Goal: Information Seeking & Learning: Learn about a topic

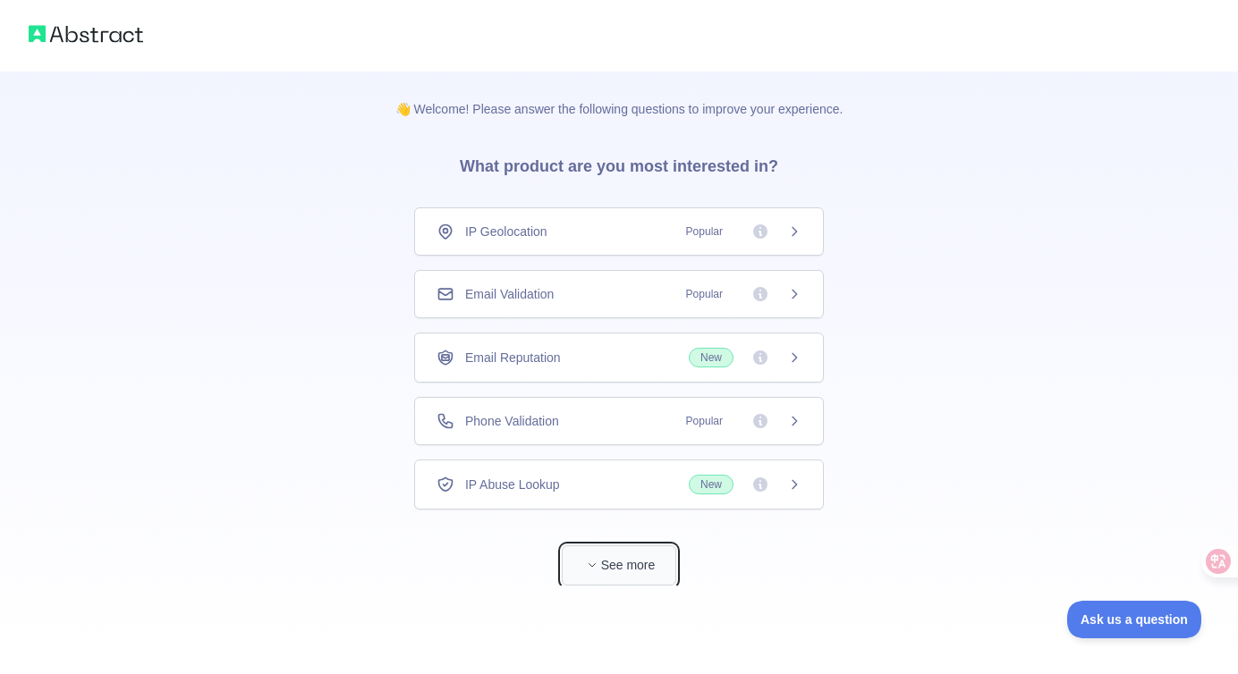
click at [598, 562] on span "button" at bounding box center [592, 565] width 18 height 18
click at [626, 232] on div "IP Geolocation Popular" at bounding box center [618, 232] width 365 height 18
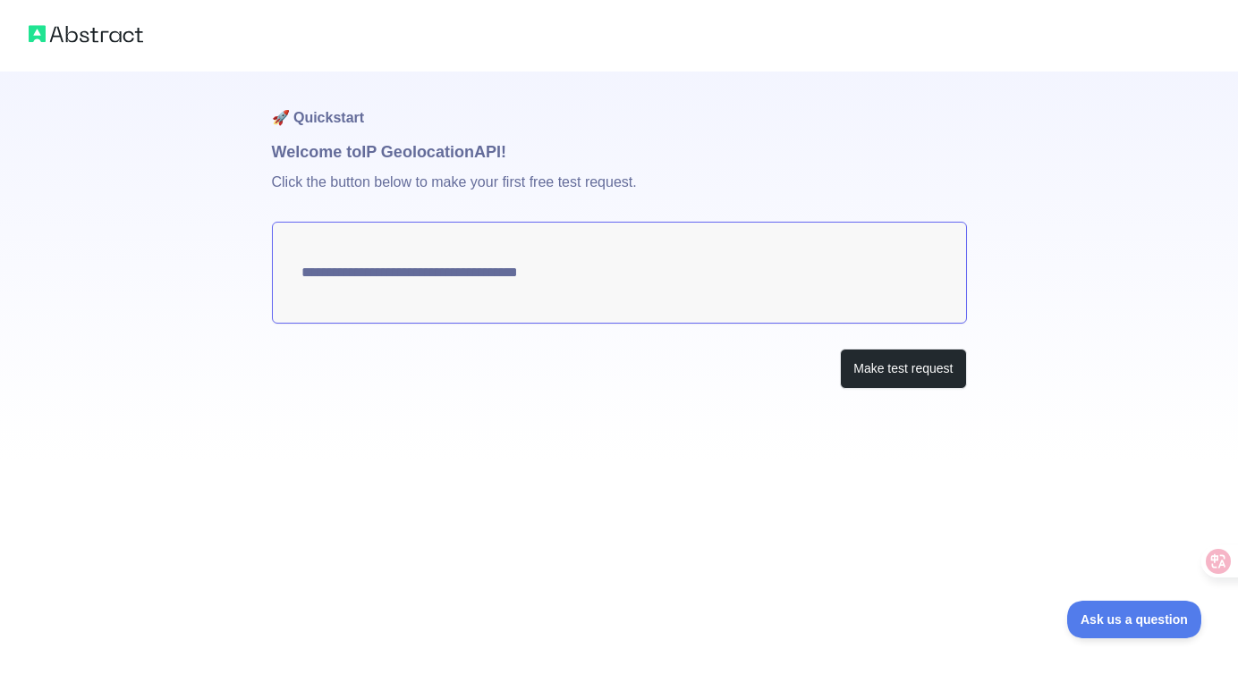
type textarea "**********"
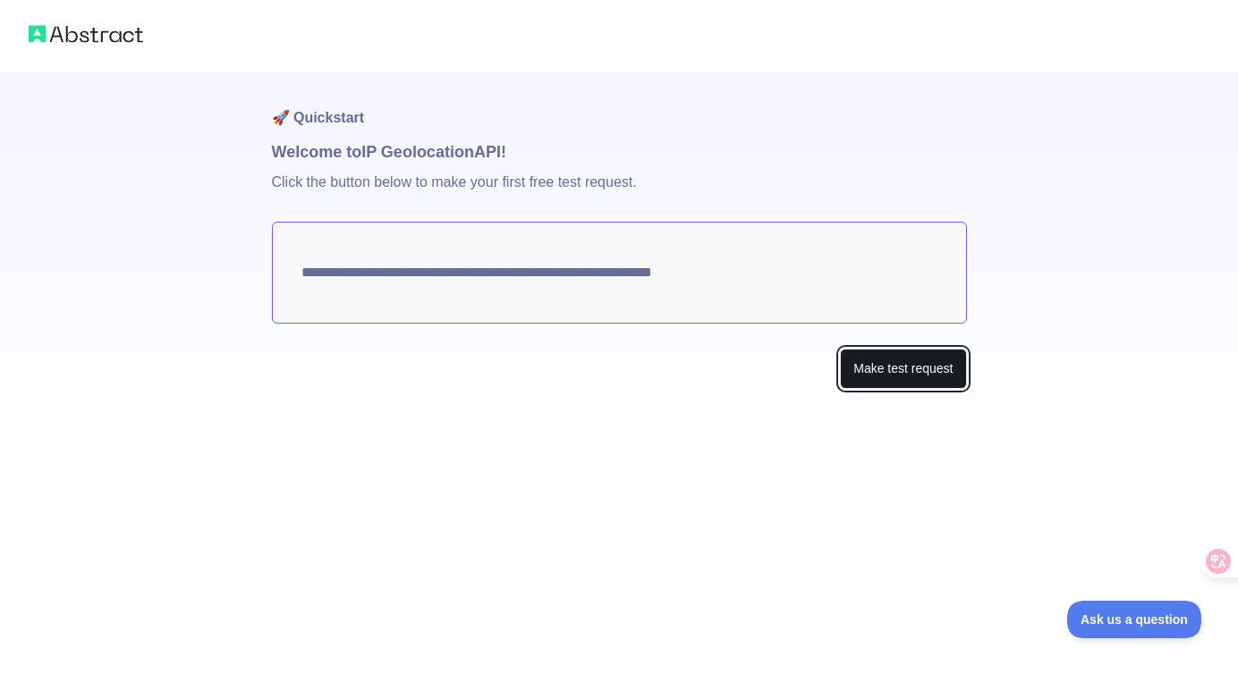
click at [875, 370] on button "Make test request" at bounding box center [903, 369] width 126 height 40
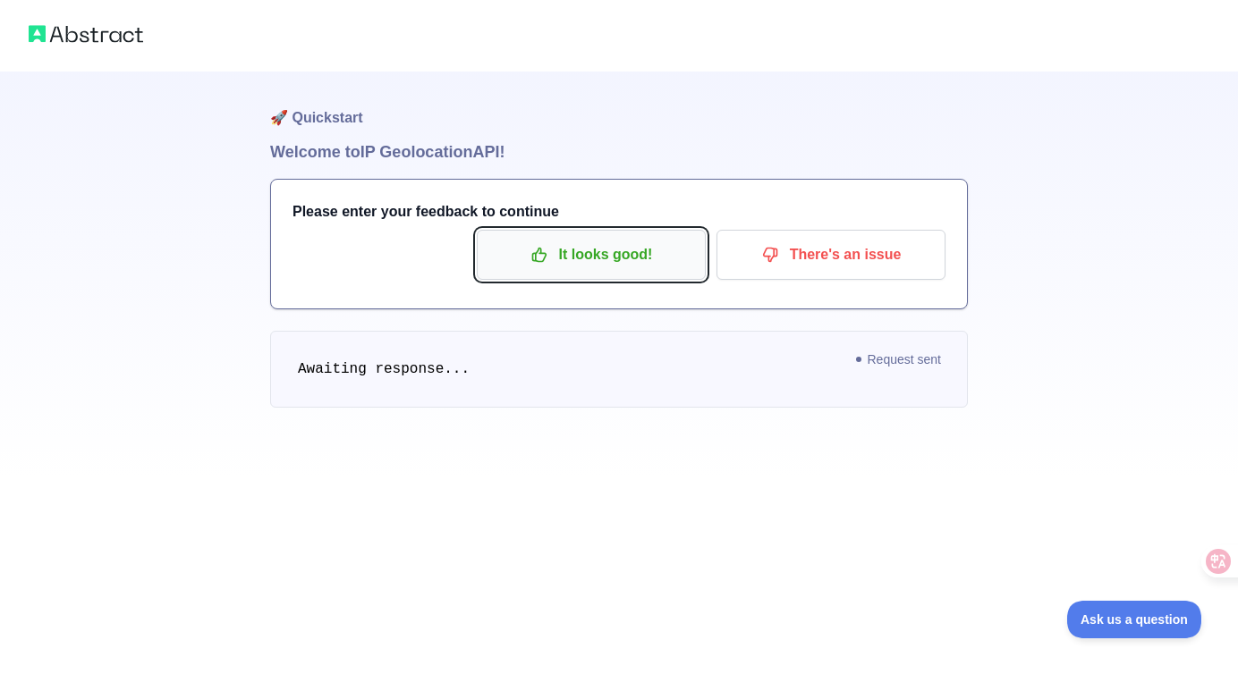
click at [588, 265] on p "It looks good!" at bounding box center [591, 255] width 202 height 30
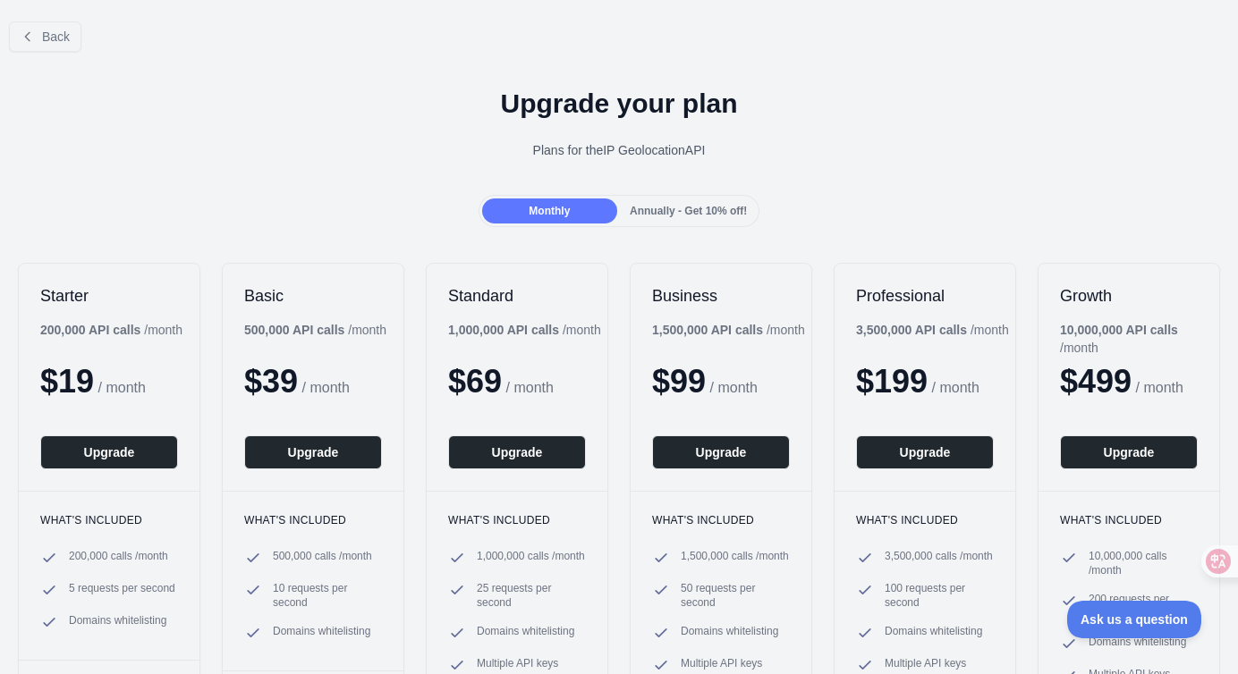
click at [363, 120] on div "Upgrade your plan Plans for the IP Geolocation API" at bounding box center [619, 130] width 1238 height 129
click at [39, 41] on button "Back" at bounding box center [45, 36] width 72 height 30
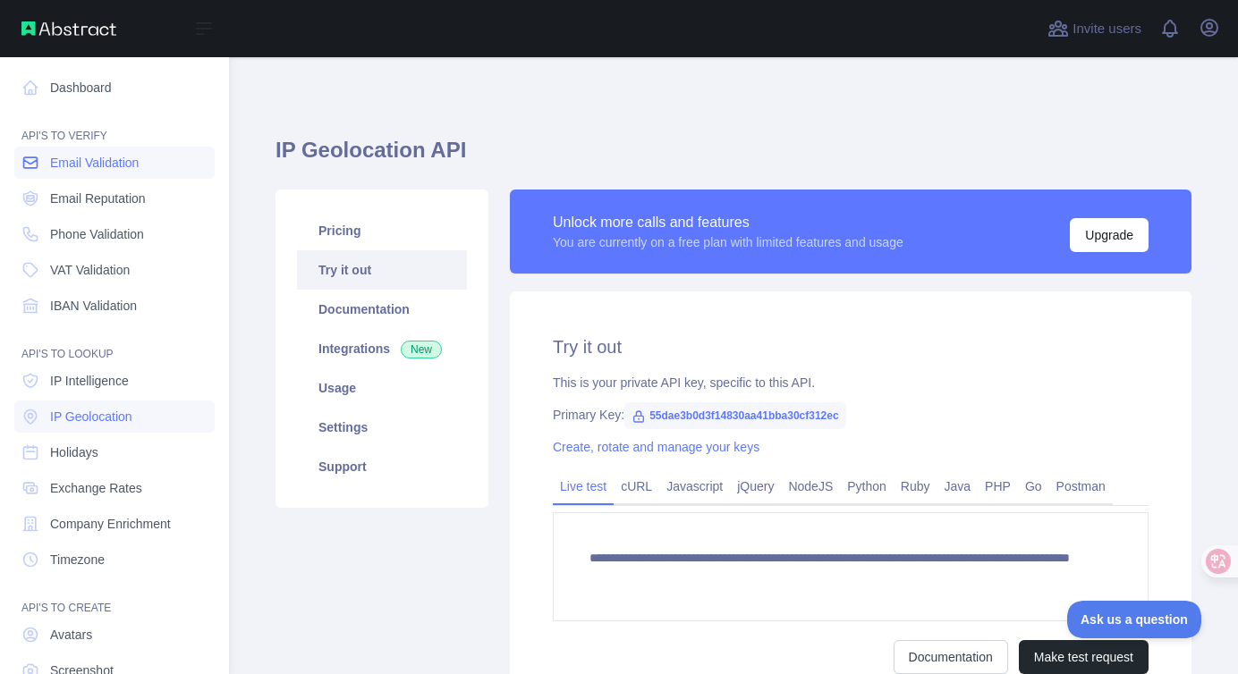
click at [114, 165] on span "Email Validation" at bounding box center [94, 163] width 89 height 18
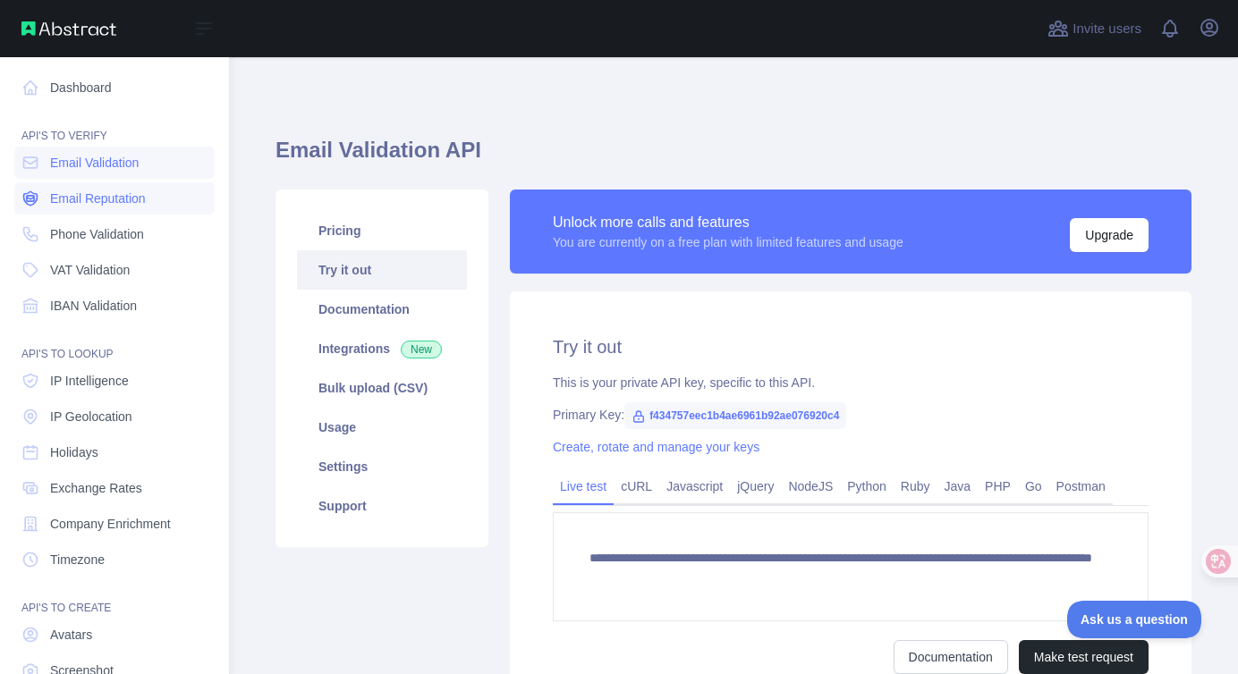
click at [112, 197] on span "Email Reputation" at bounding box center [98, 199] width 96 height 18
click at [108, 235] on span "Phone Validation" at bounding box center [97, 234] width 94 height 18
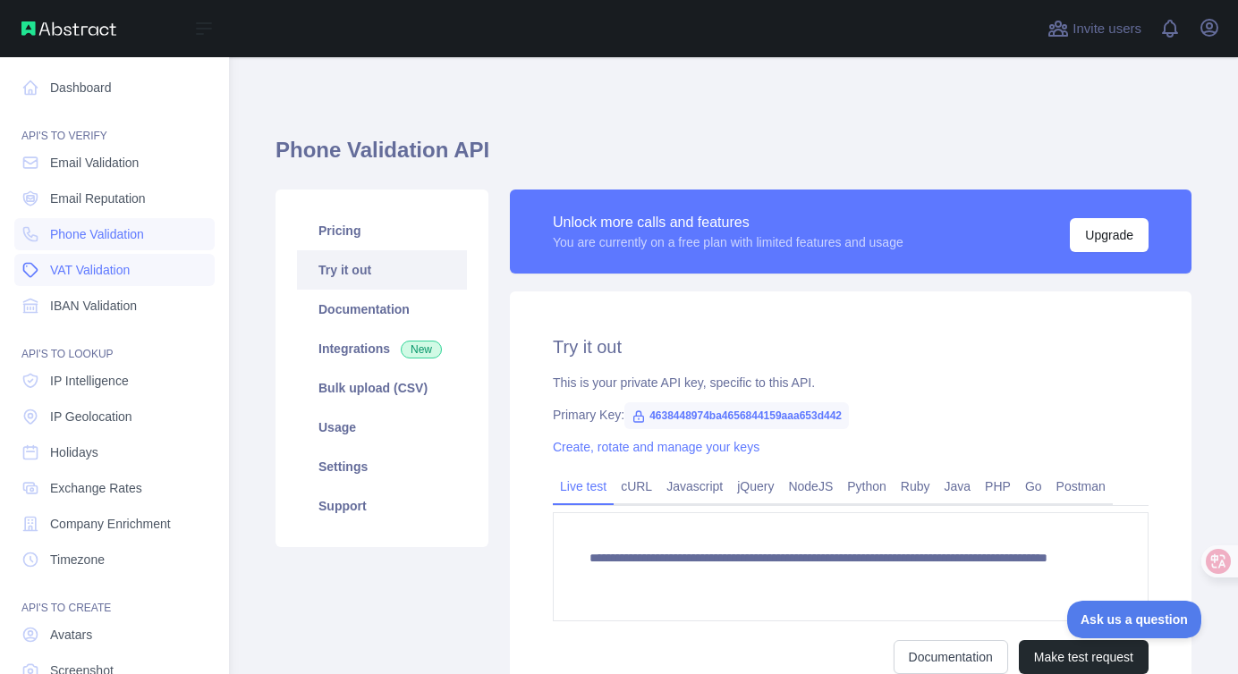
click at [112, 273] on span "VAT Validation" at bounding box center [90, 270] width 80 height 18
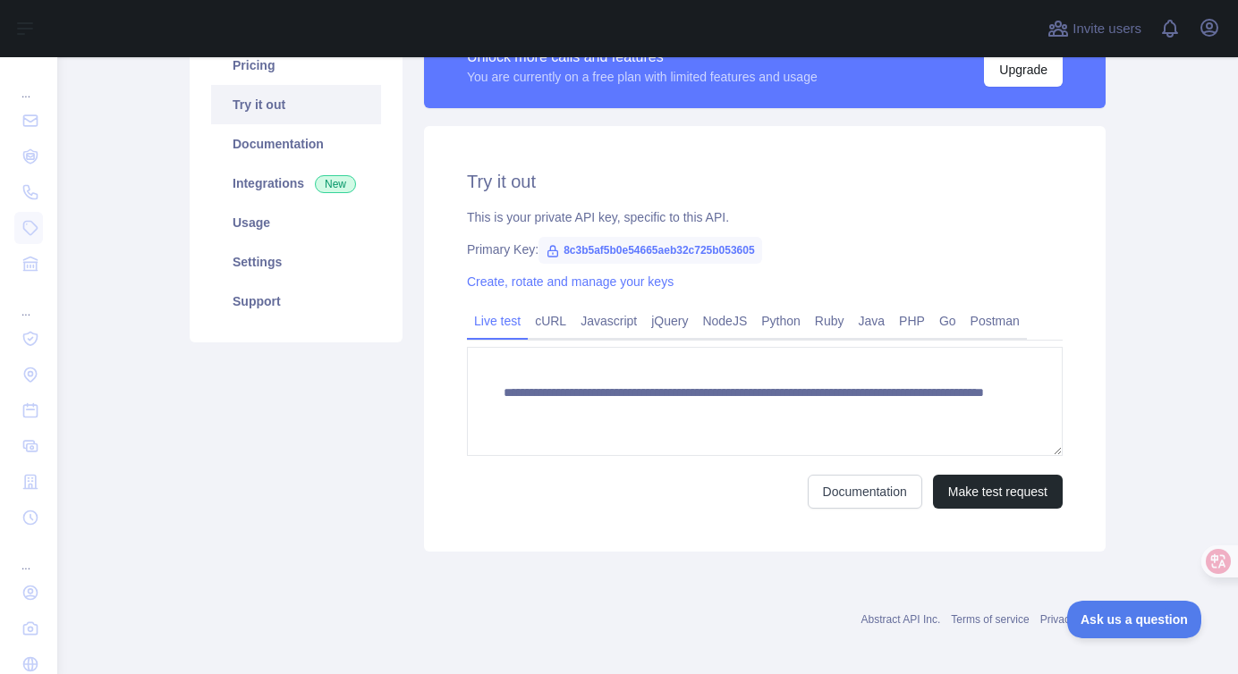
scroll to position [175, 0]
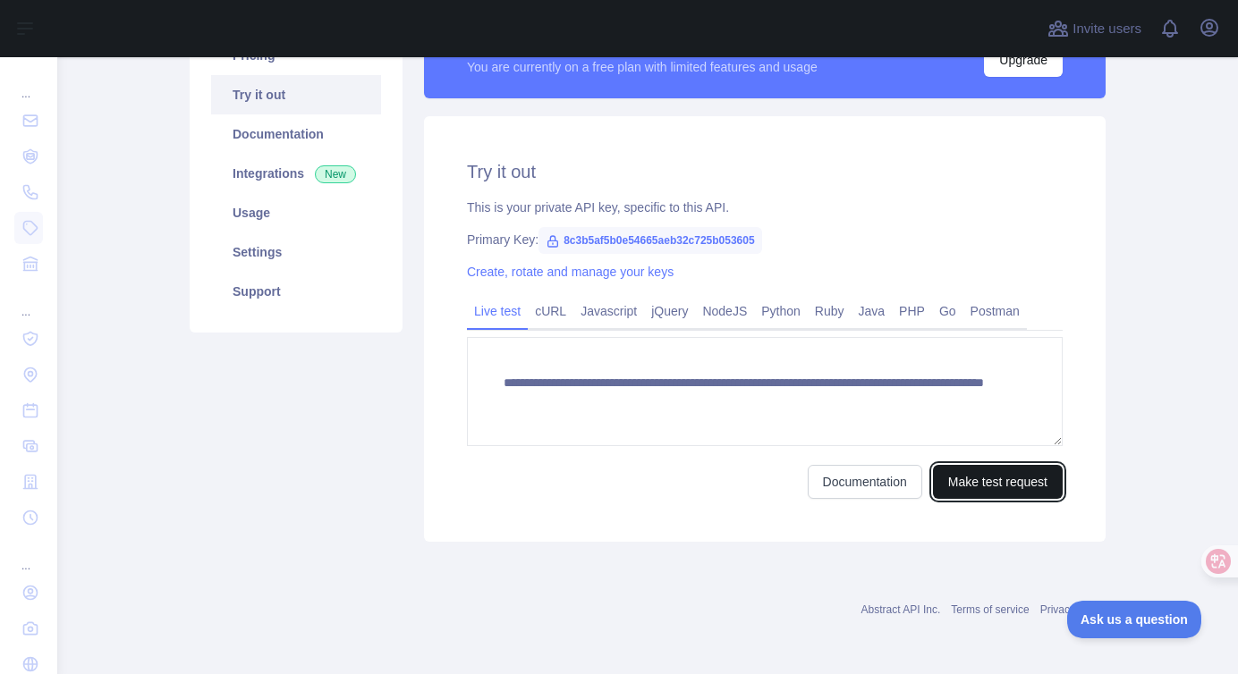
click at [959, 483] on button "Make test request" at bounding box center [998, 482] width 130 height 34
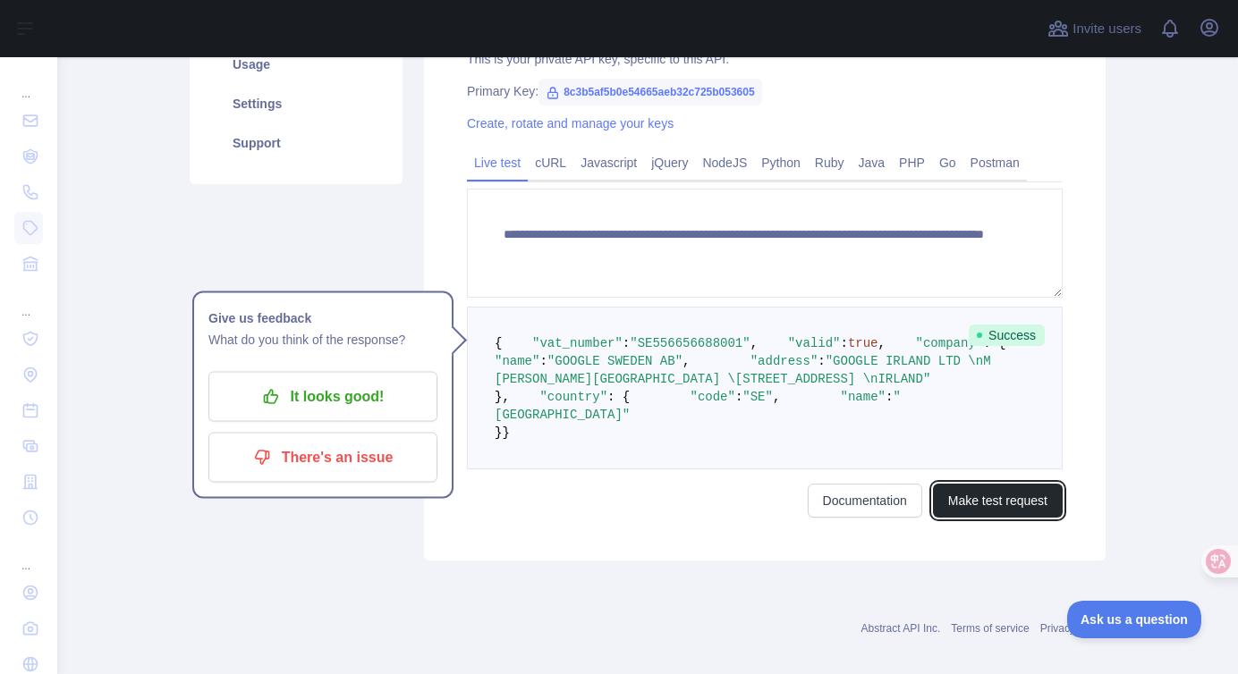
scroll to position [328, 0]
